Goal: Task Accomplishment & Management: Manage account settings

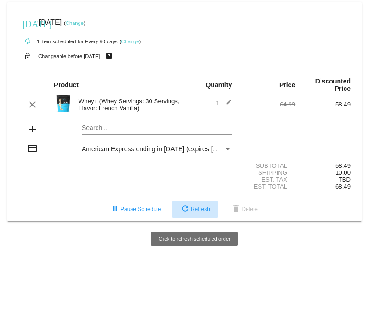
click at [208, 213] on span "refresh Refresh" at bounding box center [195, 209] width 30 height 6
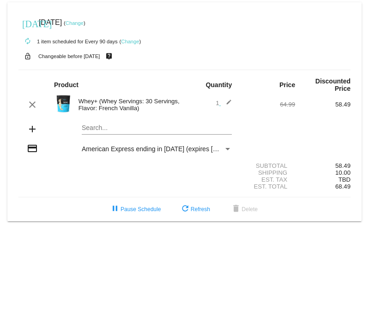
click at [228, 150] on div "Payment Method" at bounding box center [227, 149] width 5 height 2
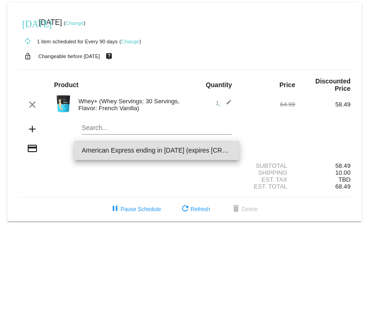
click at [274, 132] on div at bounding box center [184, 162] width 369 height 325
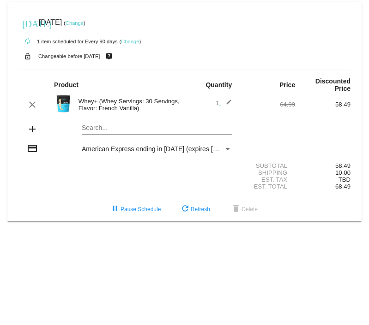
click at [133, 42] on link "Change" at bounding box center [130, 42] width 18 height 6
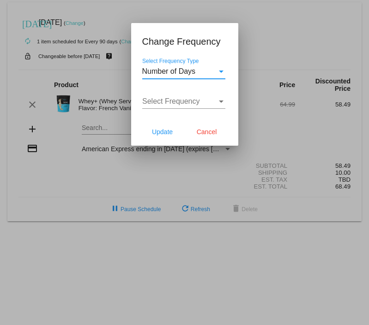
click at [224, 72] on div "Select Frequency Type" at bounding box center [221, 71] width 8 height 8
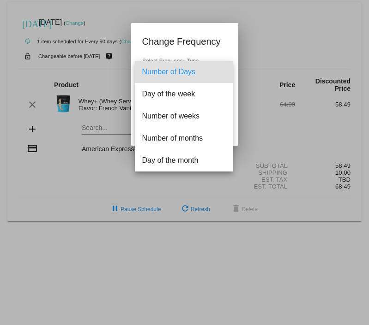
click at [287, 37] on div at bounding box center [184, 162] width 369 height 325
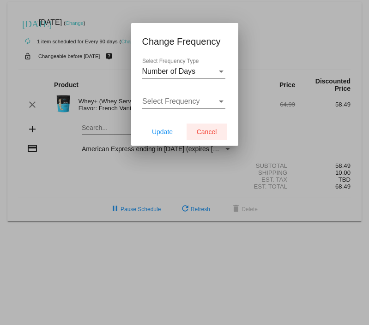
drag, startPoint x: 220, startPoint y: 135, endPoint x: 217, endPoint y: 108, distance: 26.4
click at [217, 108] on app-change-frequency-dialog "Change Frequency Number of Days Select Frequency Type Select Frequency Select F…" at bounding box center [184, 90] width 85 height 112
click at [220, 105] on div "Select Frequency" at bounding box center [221, 101] width 8 height 8
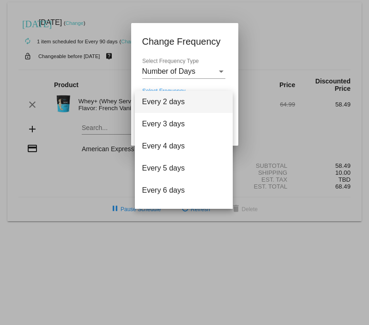
click at [267, 54] on div at bounding box center [184, 162] width 369 height 325
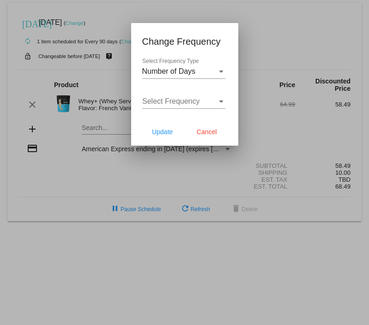
click at [209, 68] on div "Number of Days" at bounding box center [179, 71] width 75 height 8
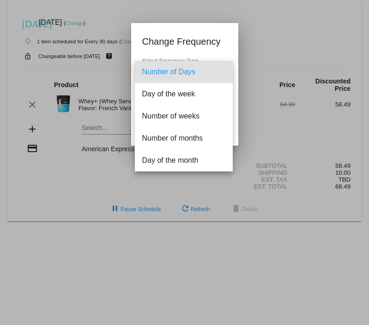
click at [258, 48] on div at bounding box center [184, 162] width 369 height 325
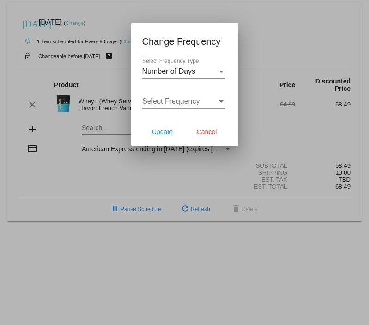
click at [294, 49] on div at bounding box center [184, 162] width 369 height 325
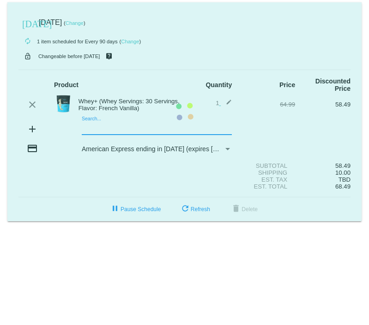
click at [142, 128] on mat-card "[DATE] [DATE] ( Change ) autorenew 1 item scheduled for Every 90 days ( Change …" at bounding box center [184, 111] width 354 height 219
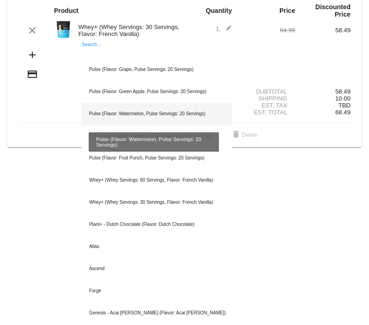
scroll to position [82, 0]
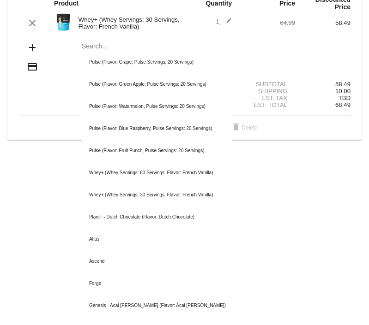
click at [303, 169] on body "[DATE] [DATE] ( Change ) autorenew 1 item scheduled for Every 90 days ( Change …" at bounding box center [184, 162] width 369 height 325
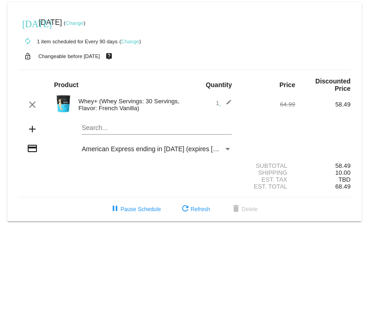
scroll to position [0, 0]
click at [108, 127] on mat-card "[DATE] [DATE] ( Change ) autorenew 1 item scheduled for Every 90 days ( Change …" at bounding box center [184, 111] width 354 height 219
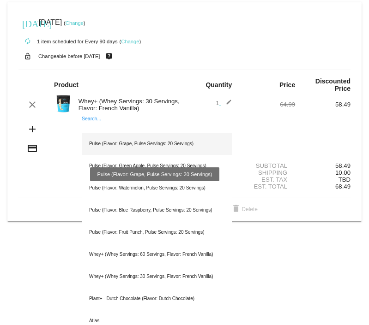
click at [117, 145] on div "Pulse (Flavor: Grape, Pulse Servings: 20 Servings)" at bounding box center [157, 144] width 150 height 22
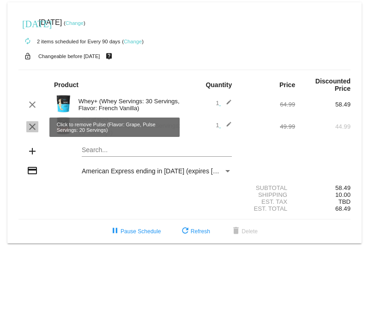
click at [35, 128] on mat-icon "clear" at bounding box center [32, 126] width 11 height 11
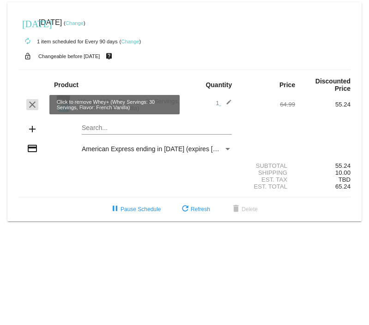
click at [33, 103] on mat-icon "clear" at bounding box center [32, 104] width 11 height 11
